Goal: Information Seeking & Learning: Learn about a topic

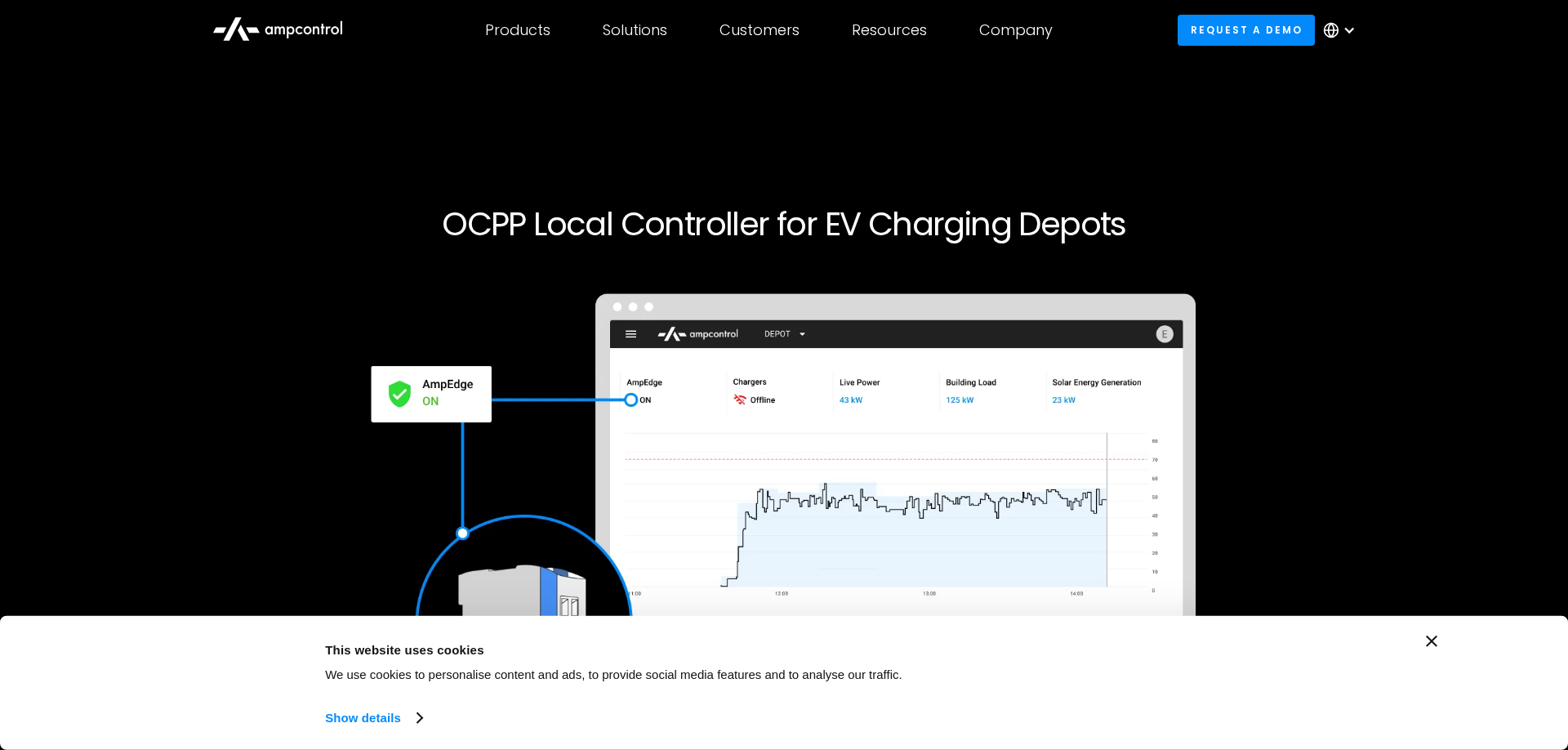
click at [1384, 159] on div "OCPP Local Controller for EV Charging Depots Request a demo" at bounding box center [784, 502] width 1516 height 701
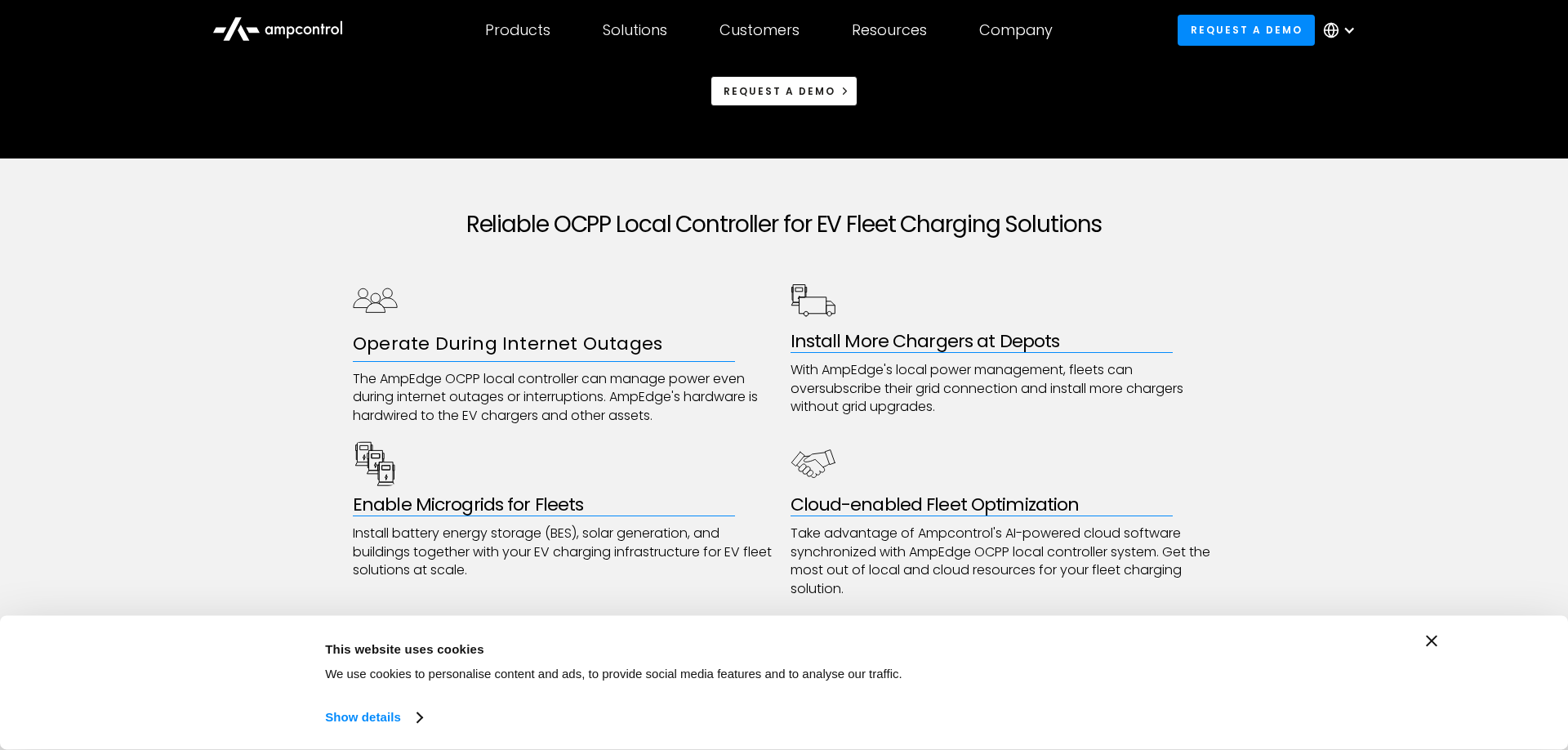
scroll to position [750, 0]
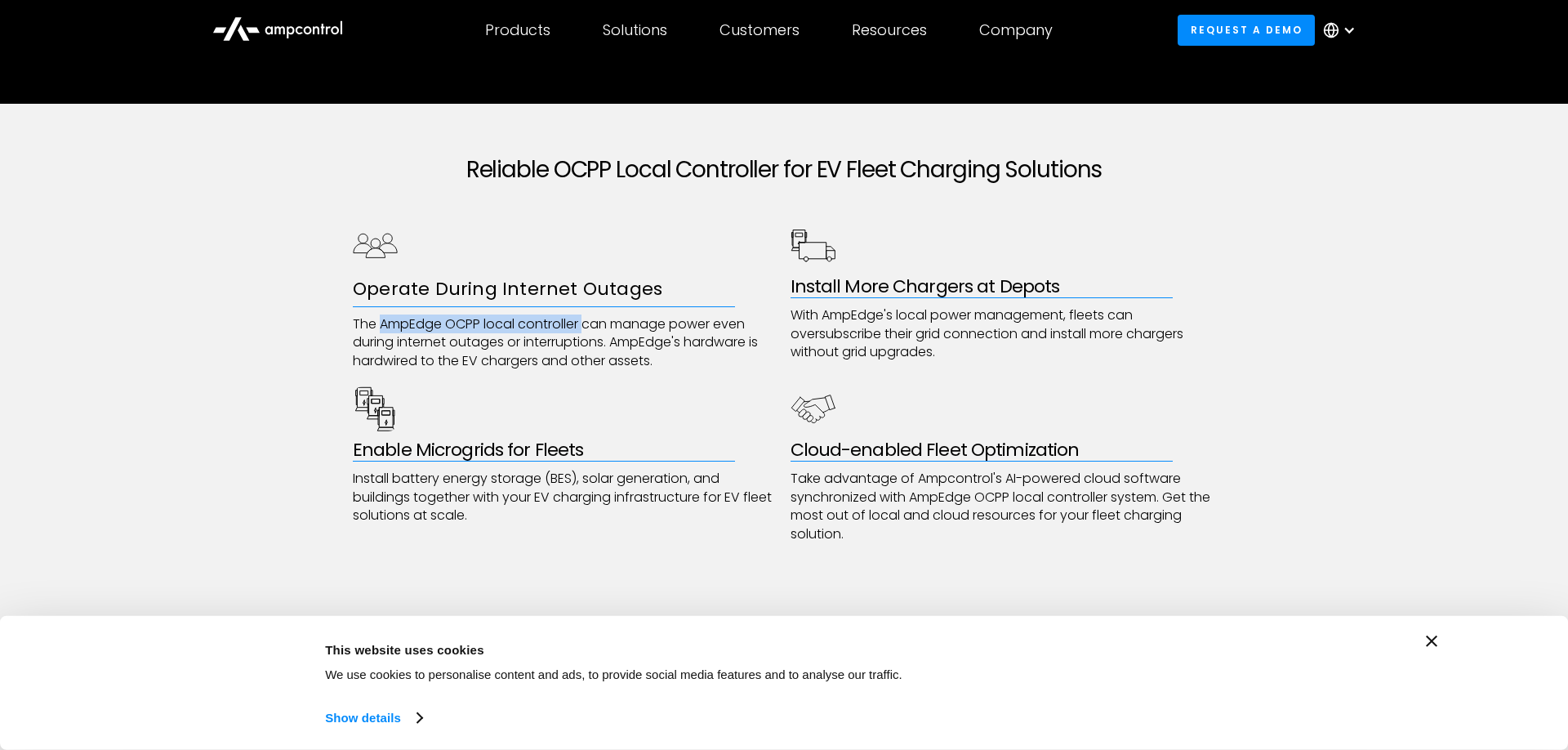
drag, startPoint x: 586, startPoint y: 321, endPoint x: 381, endPoint y: 328, distance: 205.1
click at [381, 328] on p "The AmpEdge OCPP local controller can manage power even during internet outages…" at bounding box center [565, 342] width 425 height 55
copy p "AmpEdge OCPP local controller"
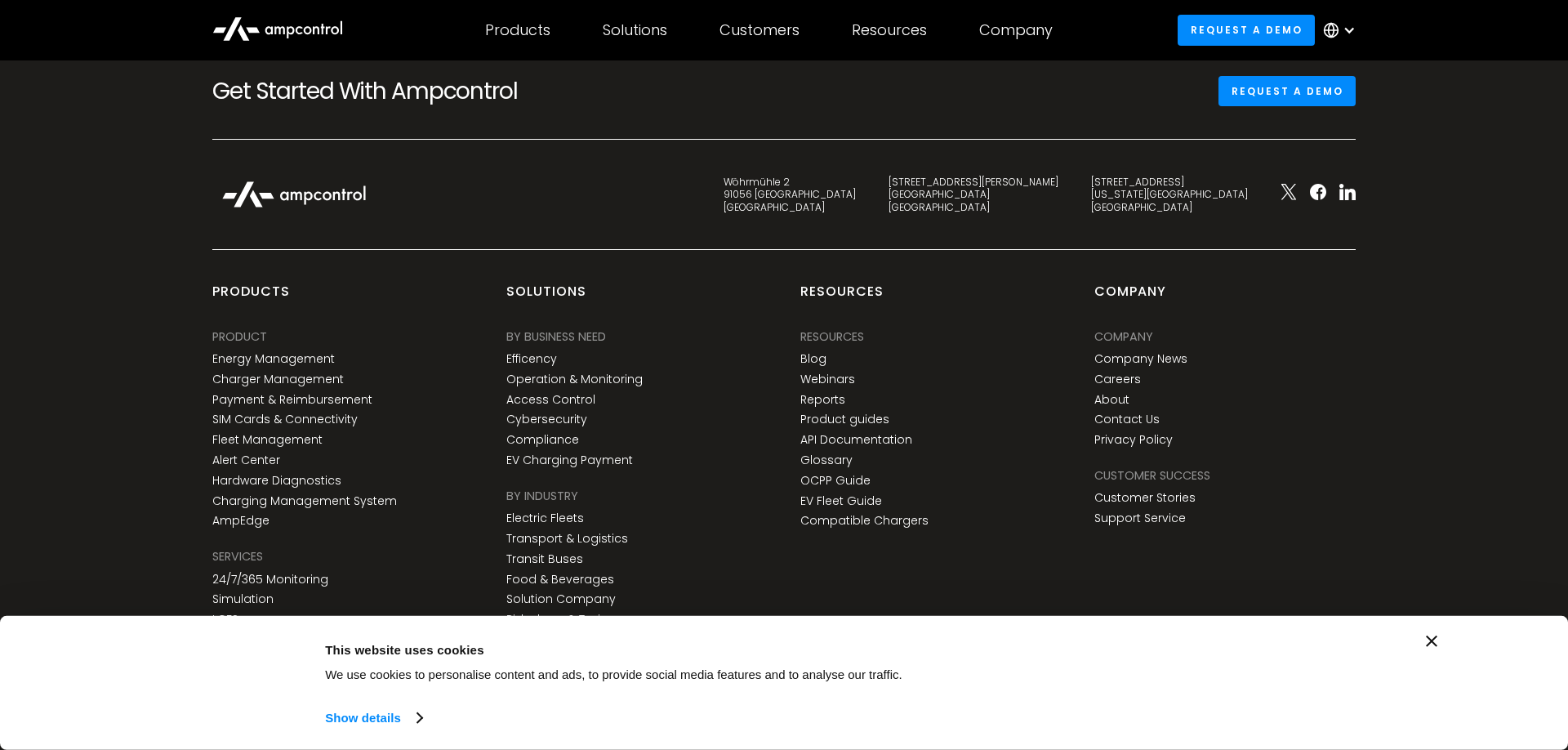
scroll to position [6194, 0]
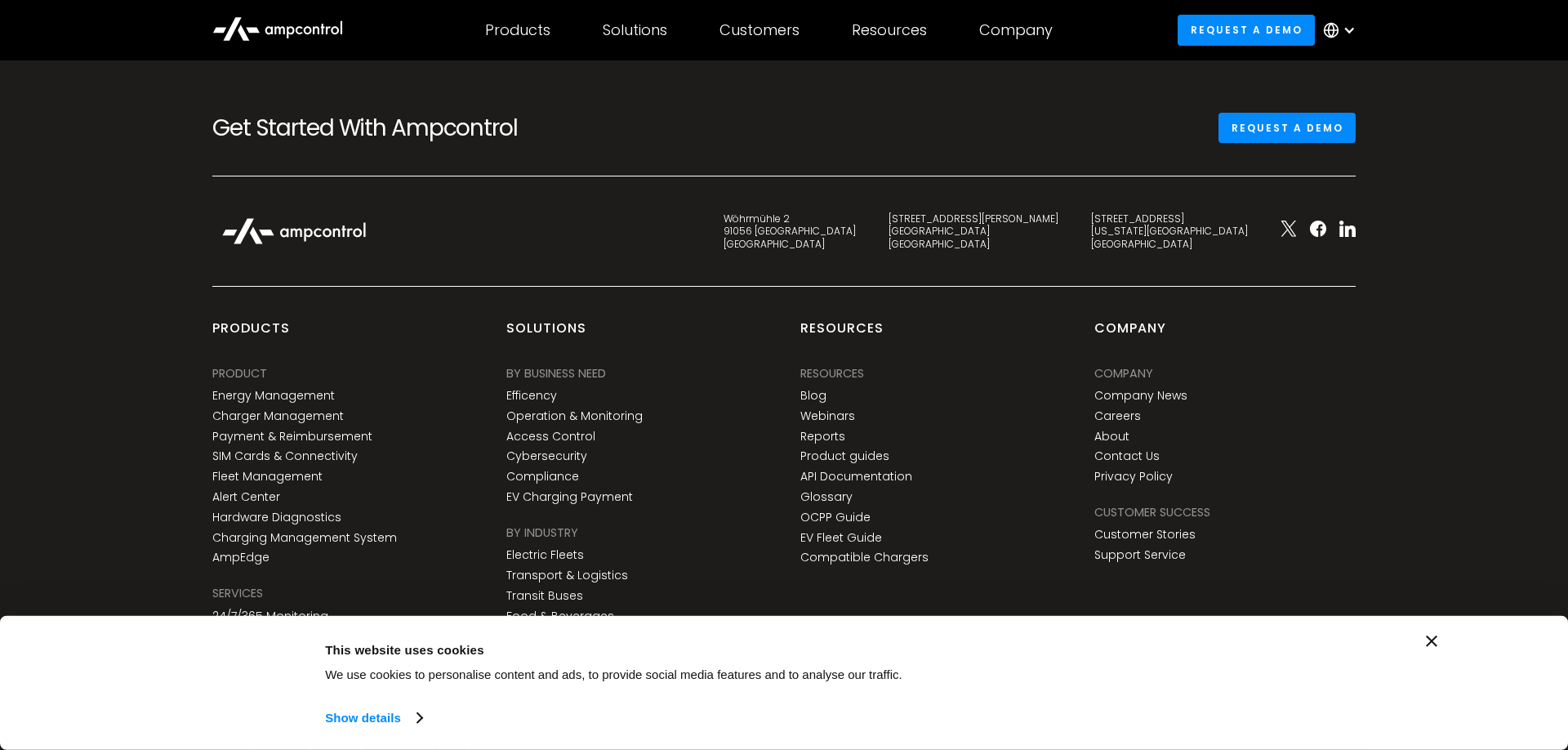
click at [1357, 234] on div at bounding box center [1317, 231] width 108 height 22
click at [1347, 232] on icon at bounding box center [1349, 231] width 10 height 11
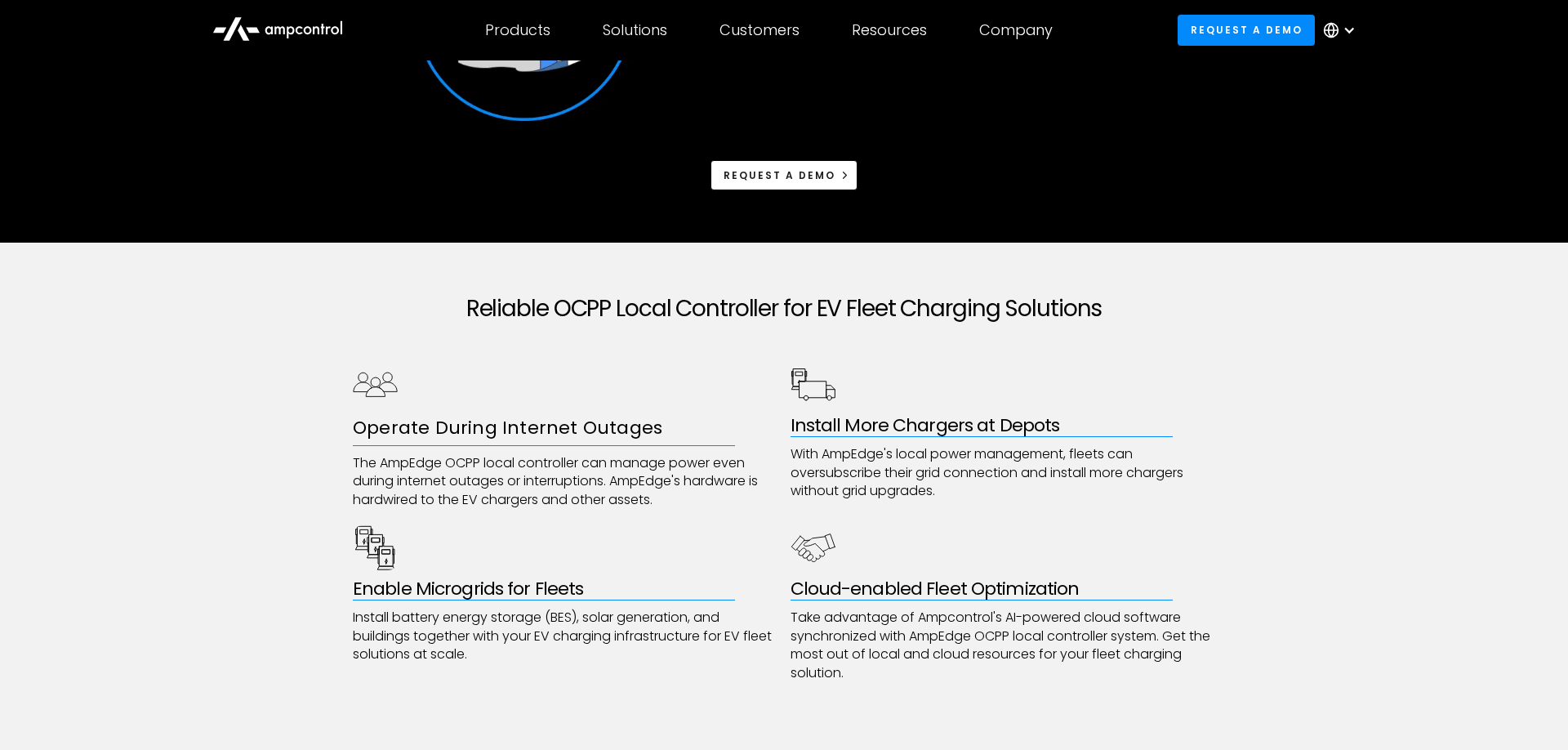
scroll to position [613, 0]
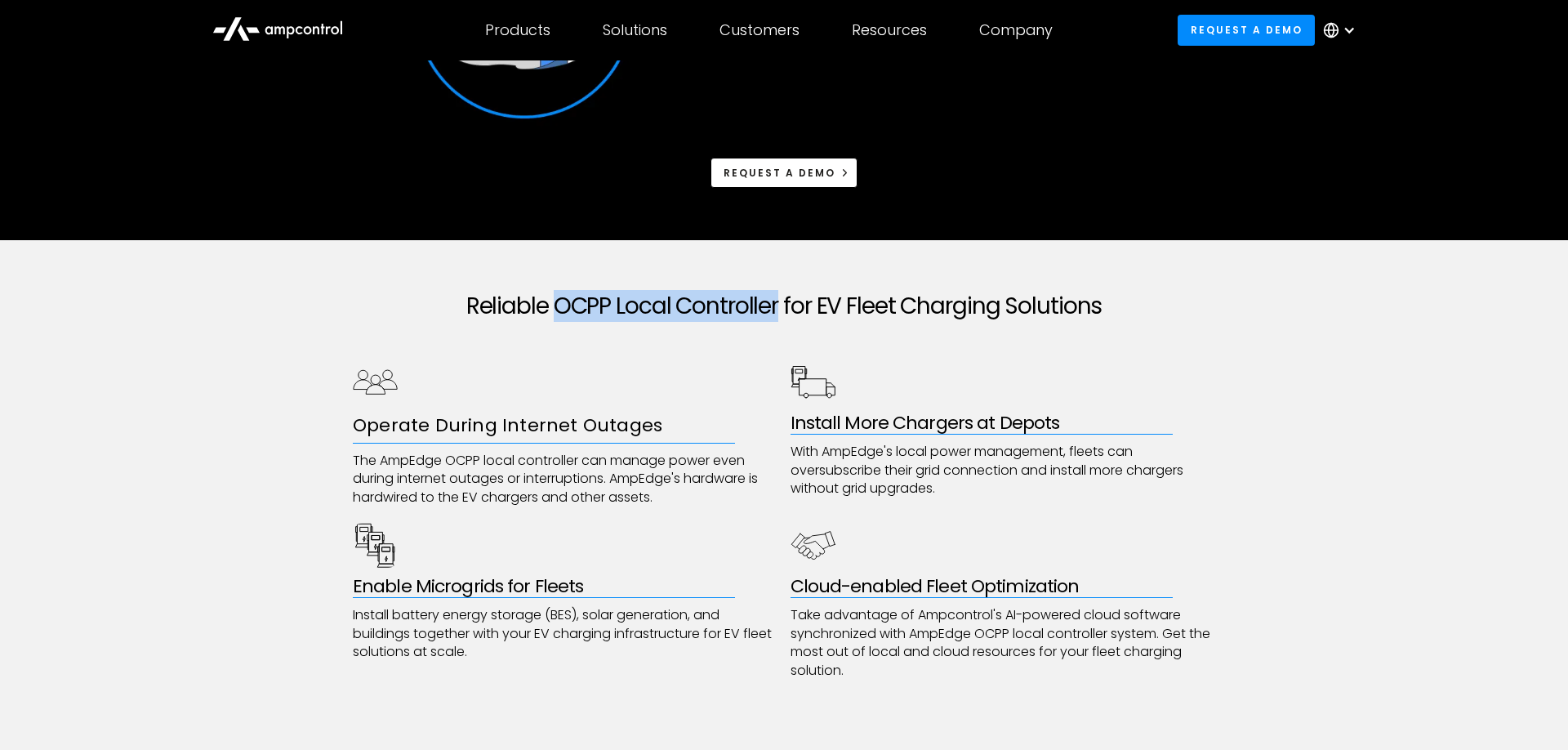
drag, startPoint x: 561, startPoint y: 301, endPoint x: 778, endPoint y: 309, distance: 217.1
click at [778, 309] on h2 "Reliable OCPP Local Controller for EV Fleet Charging Solutions" at bounding box center [784, 307] width 862 height 28
copy h2 "OCPP Local Controller"
click at [813, 289] on div "Reliable OCPP Local Controller for EV Fleet Charging Solutions Operate During I…" at bounding box center [784, 541] width 862 height 603
drag, startPoint x: 785, startPoint y: 302, endPoint x: 551, endPoint y: 305, distance: 234.0
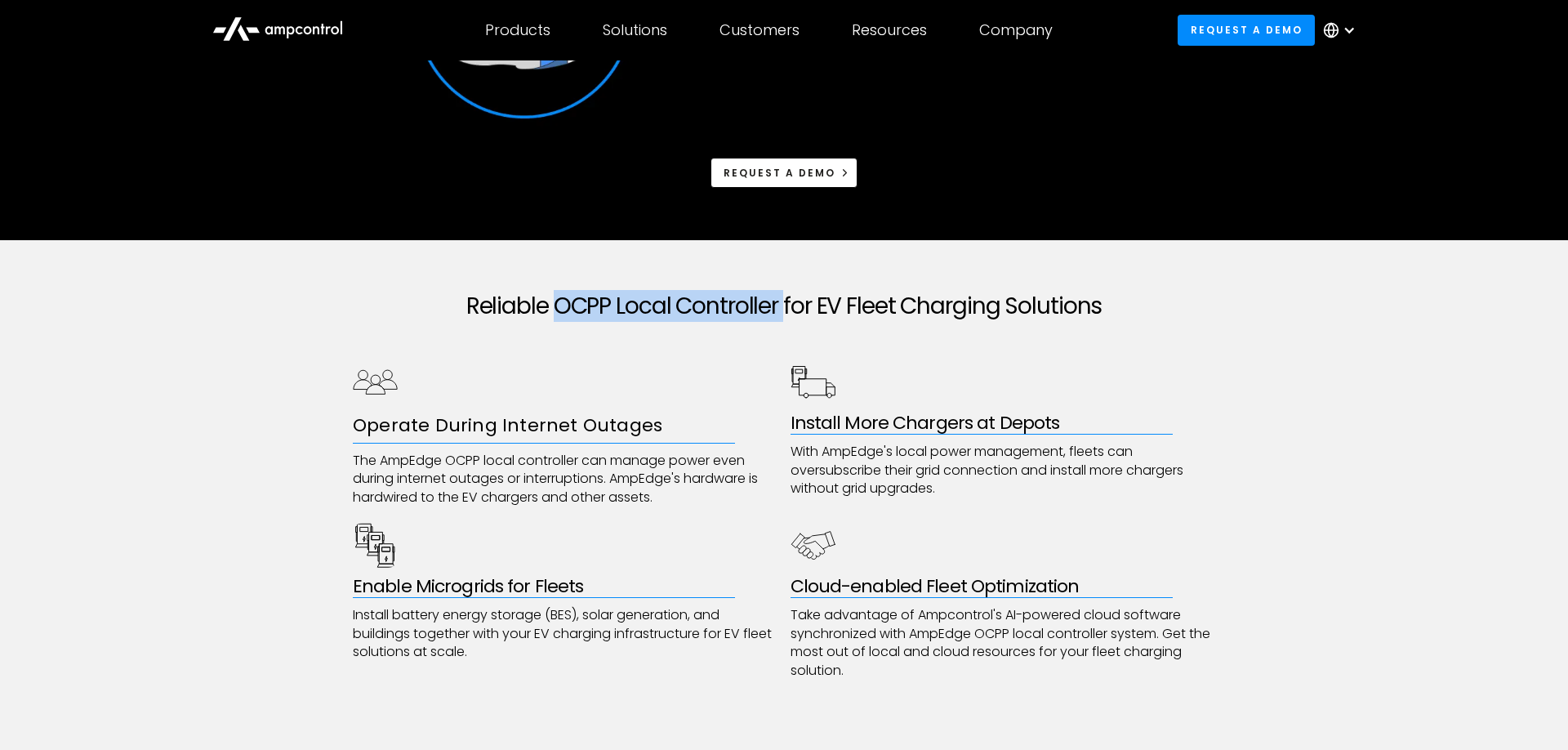
click at [551, 305] on h2 "Reliable OCPP Local Controller for EV Fleet Charging Solutions" at bounding box center [784, 307] width 862 height 28
copy h2 "OCPP Local Controller"
click at [1229, 422] on div "Reliable OCPP Local Controller for EV Fleet Charging Solutions Operate During I…" at bounding box center [784, 541] width 1568 height 603
copy body "products PRODUCT Energy Management Charger Management Payment & Reimbursement S…"
